Goal: Task Accomplishment & Management: Use online tool/utility

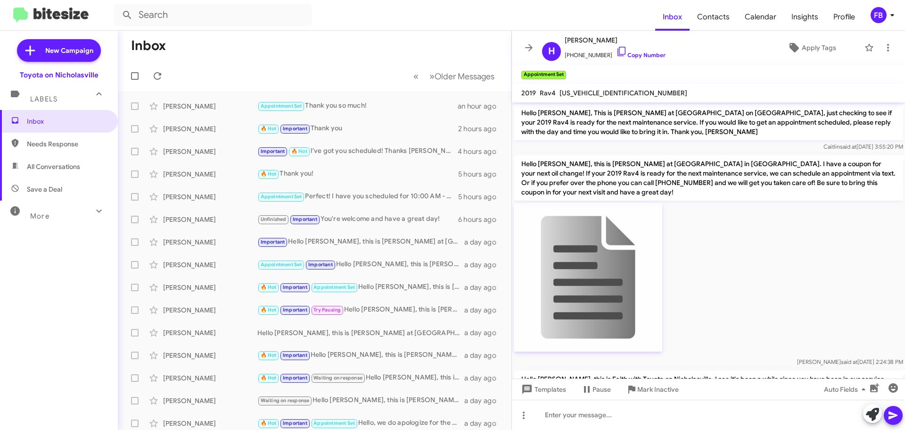
scroll to position [2174, 0]
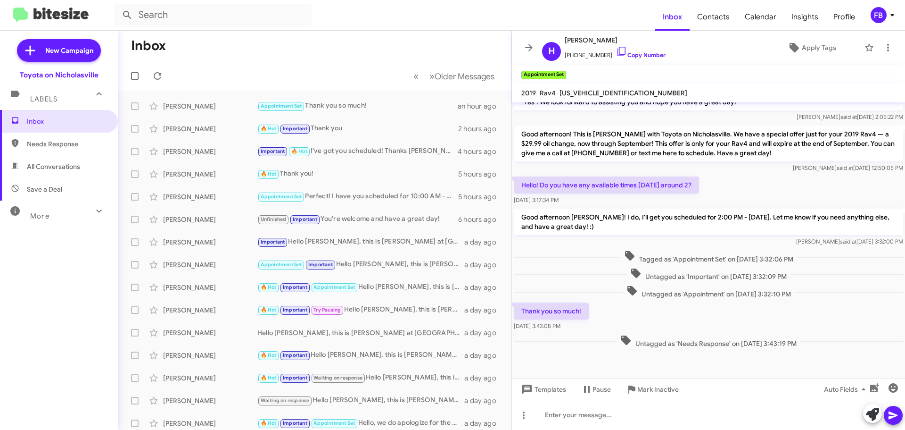
drag, startPoint x: 70, startPoint y: 169, endPoint x: 75, endPoint y: 166, distance: 6.1
click at [70, 169] on span "All Conversations" at bounding box center [53, 166] width 53 height 9
type input "in:all-conversations"
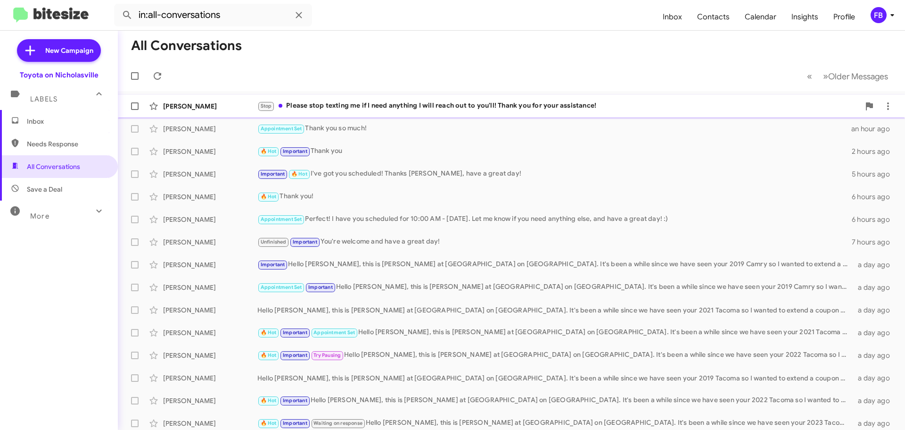
click at [499, 103] on div "Stop Please stop texting me if I need anything I will reach out to you'll! Than…" at bounding box center [558, 105] width 603 height 11
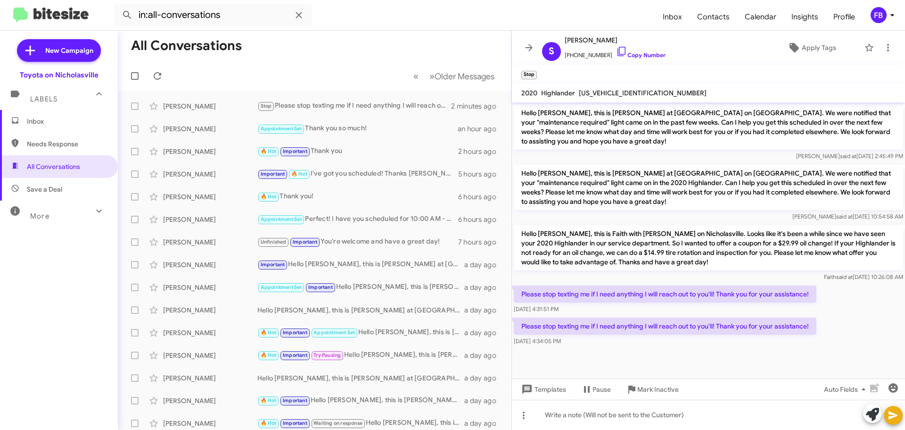
click at [628, 90] on span "[US_VEHICLE_IDENTIFICATION_NUMBER]" at bounding box center [643, 93] width 128 height 8
copy span "[US_VEHICLE_IDENTIFICATION_NUMBER]"
